Goal: Navigation & Orientation: Go to known website

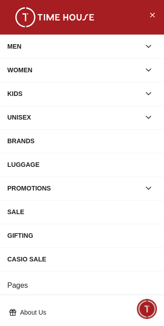
scroll to position [162, 0]
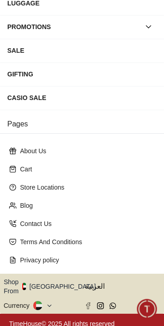
click at [99, 284] on icon "button" at bounding box center [100, 287] width 3 height 7
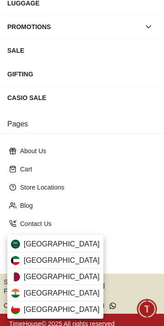
click at [67, 246] on div "[GEOGRAPHIC_DATA]" at bounding box center [55, 244] width 96 height 16
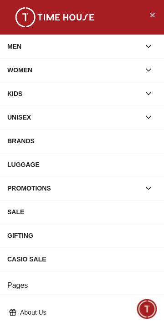
scroll to position [162, 0]
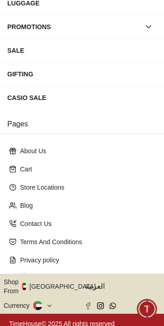
click at [63, 283] on button "Shop From [GEOGRAPHIC_DATA]" at bounding box center [53, 287] width 99 height 18
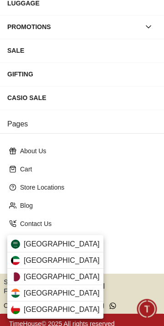
click at [71, 240] on div "[GEOGRAPHIC_DATA]" at bounding box center [55, 244] width 96 height 16
